Goal: Information Seeking & Learning: Learn about a topic

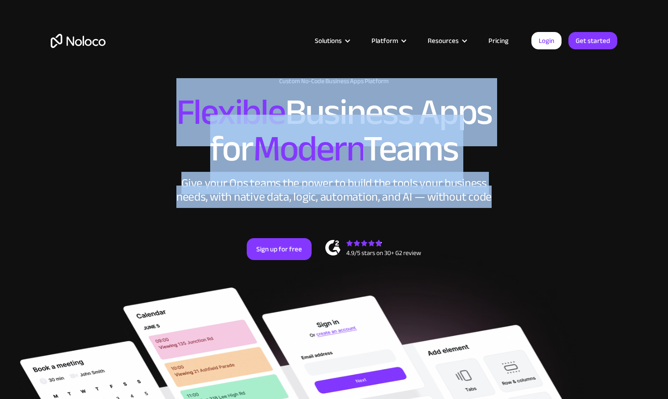
drag, startPoint x: 173, startPoint y: 106, endPoint x: 528, endPoint y: 203, distance: 367.5
click at [526, 207] on div "New: Connect Noloco to Stripe Custom No-Code Business Apps Platform Flexible Bu…" at bounding box center [334, 178] width 585 height 219
click at [524, 192] on div "New: Connect Noloco to Stripe Custom No-Code Business Apps Platform Flexible Bu…" at bounding box center [334, 178] width 585 height 219
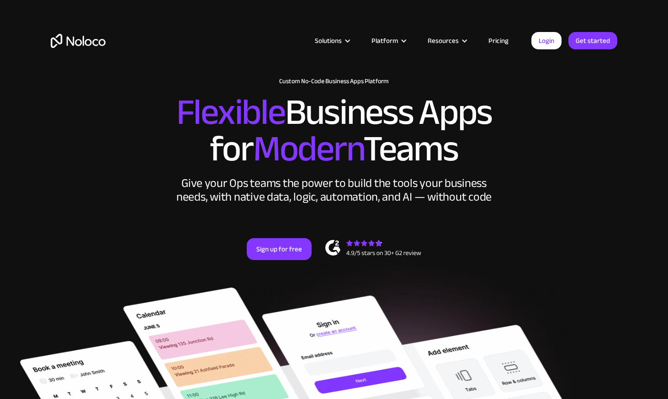
click at [505, 41] on link "Pricing" at bounding box center [498, 41] width 43 height 12
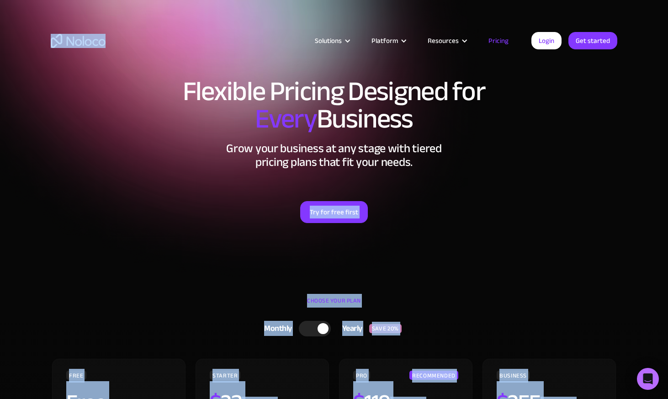
drag, startPoint x: 219, startPoint y: 83, endPoint x: 474, endPoint y: 184, distance: 274.2
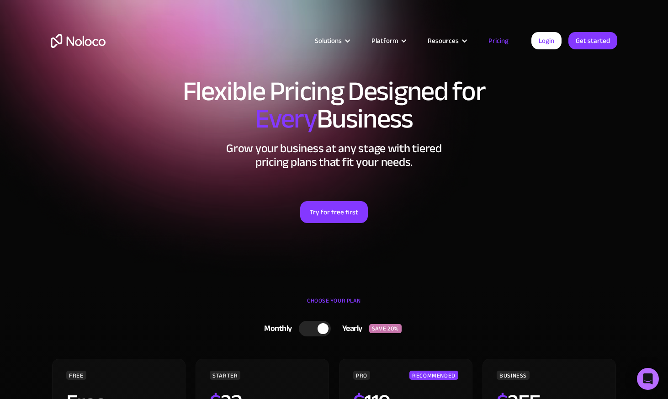
click at [479, 161] on h2 "Grow your business at any stage with tiered pricing plans that fit your needs." at bounding box center [334, 155] width 567 height 27
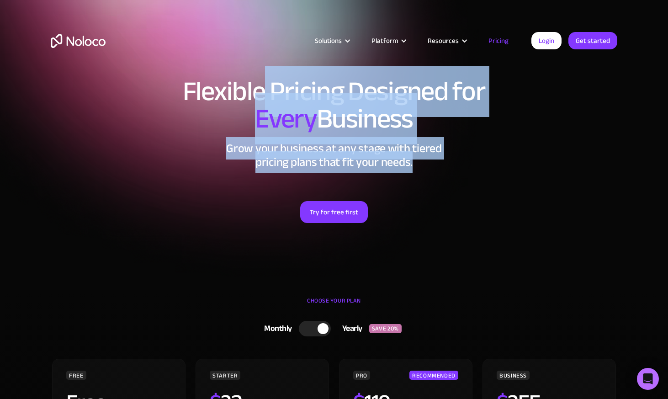
drag, startPoint x: 408, startPoint y: 150, endPoint x: 263, endPoint y: 86, distance: 158.7
click at [264, 87] on div "Flexible Pricing Designed for Every Business Grow your business at any stage wi…" at bounding box center [334, 160] width 585 height 182
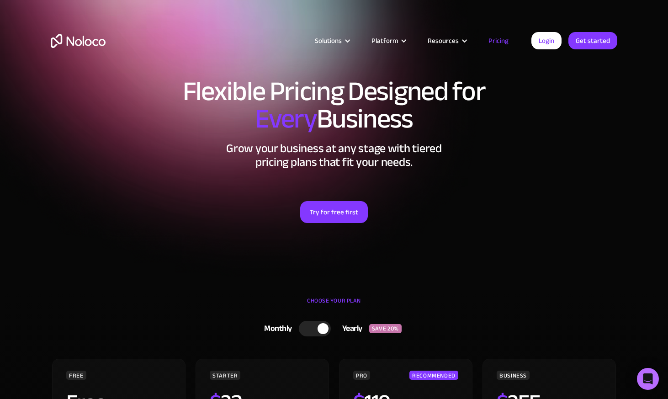
click at [263, 86] on h1 "Flexible Pricing Designed for Every Business" at bounding box center [334, 105] width 567 height 55
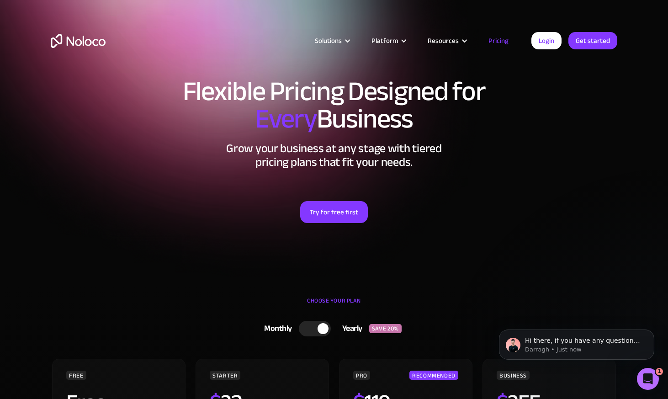
click at [611, 149] on h2 "Grow your business at any stage with tiered pricing plans that fit your needs." at bounding box center [334, 155] width 567 height 27
drag, startPoint x: 608, startPoint y: 149, endPoint x: 578, endPoint y: 100, distance: 57.6
click at [558, 128] on h1 "Flexible Pricing Designed for Every Business" at bounding box center [334, 105] width 567 height 55
